Goal: Information Seeking & Learning: Learn about a topic

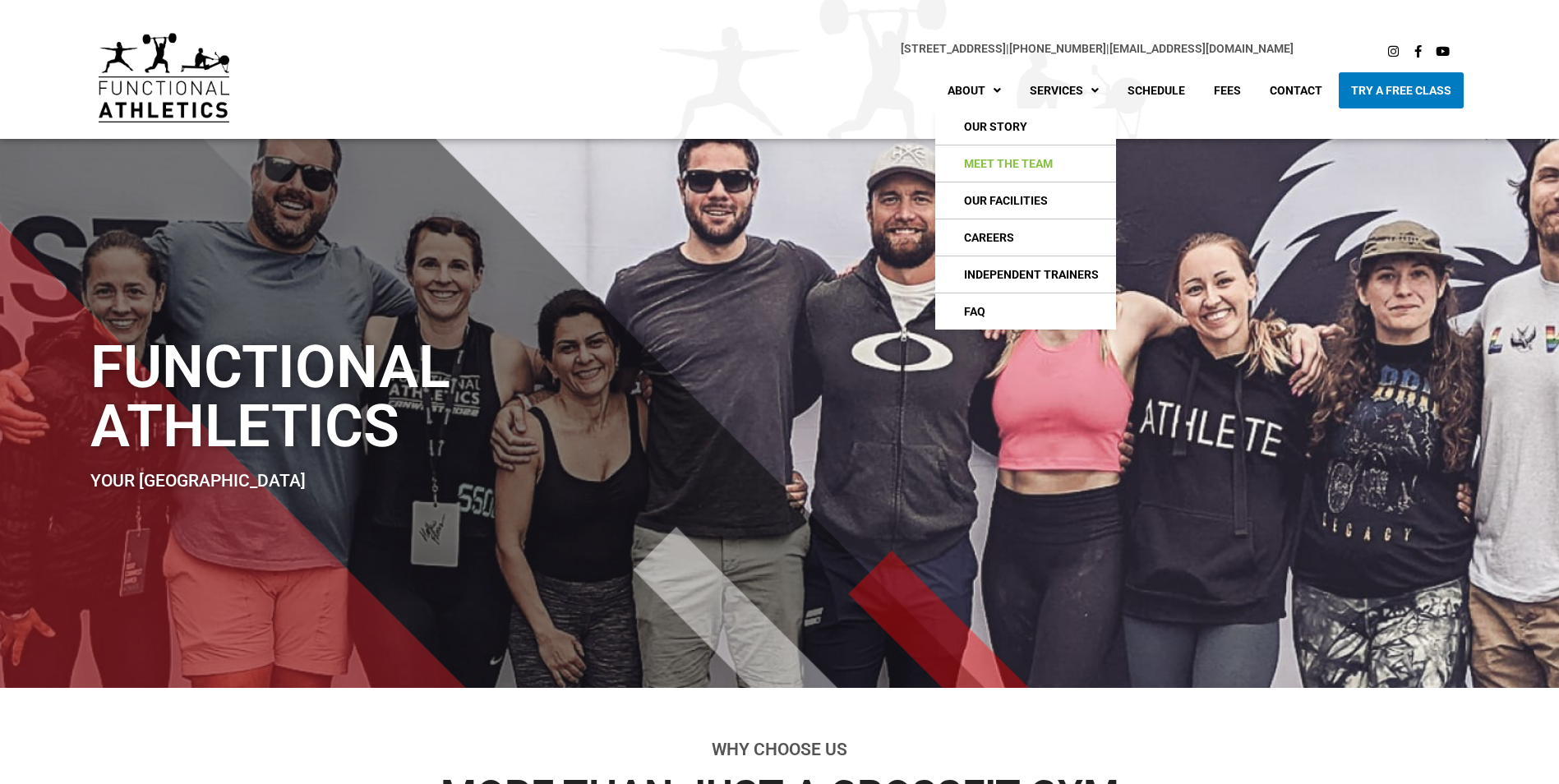
click at [1011, 155] on link "Meet The Team" at bounding box center [1025, 163] width 180 height 36
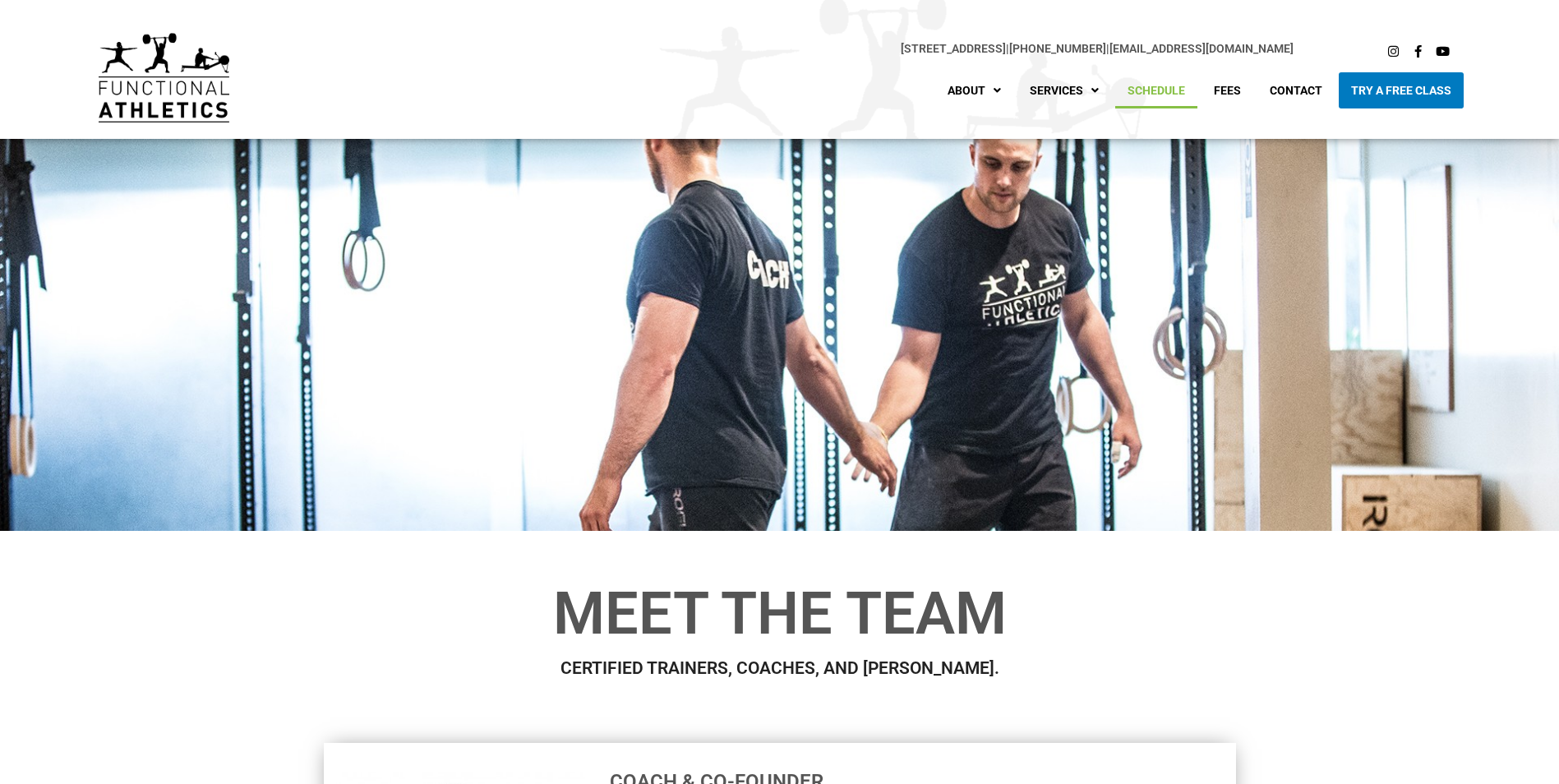
click at [1168, 81] on link "Schedule" at bounding box center [1156, 91] width 82 height 36
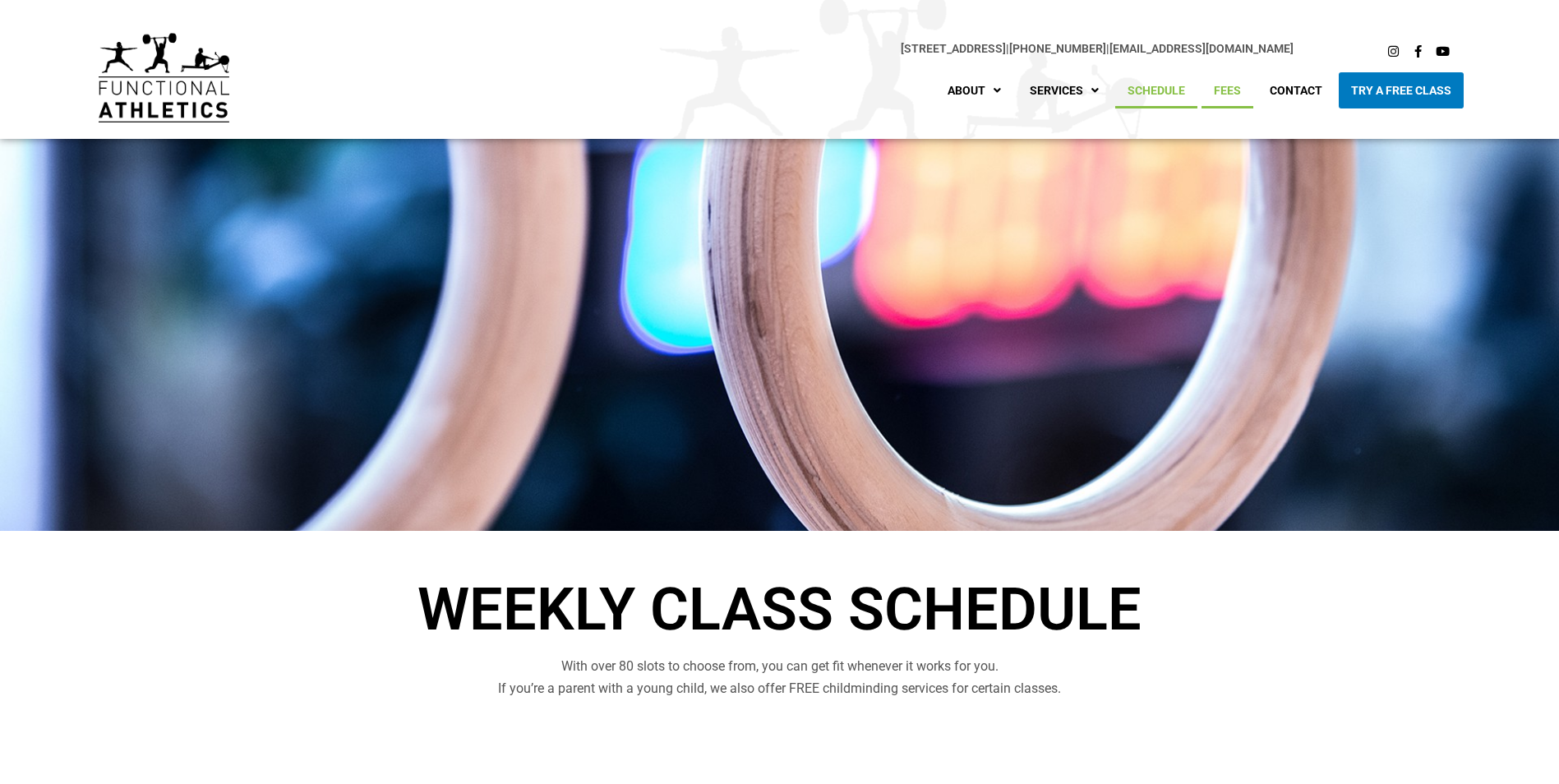
click at [1223, 94] on link "Fees" at bounding box center [1227, 91] width 52 height 36
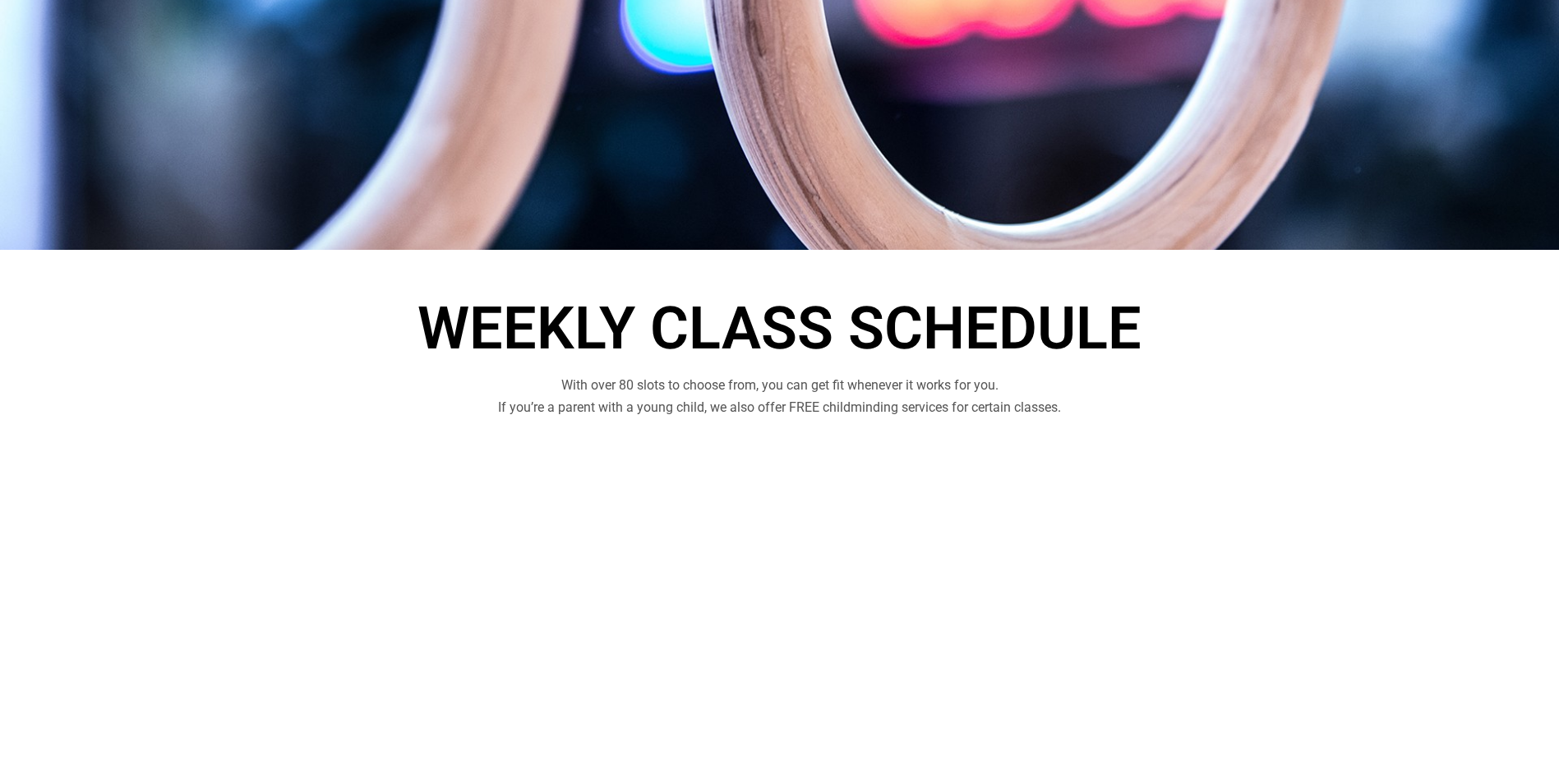
scroll to position [575, 0]
